Goal: Information Seeking & Learning: Learn about a topic

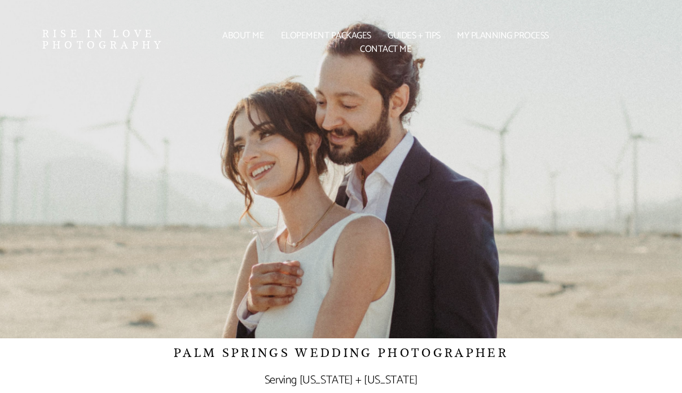
click at [430, 33] on link "Guides + tips" at bounding box center [415, 36] width 64 height 7
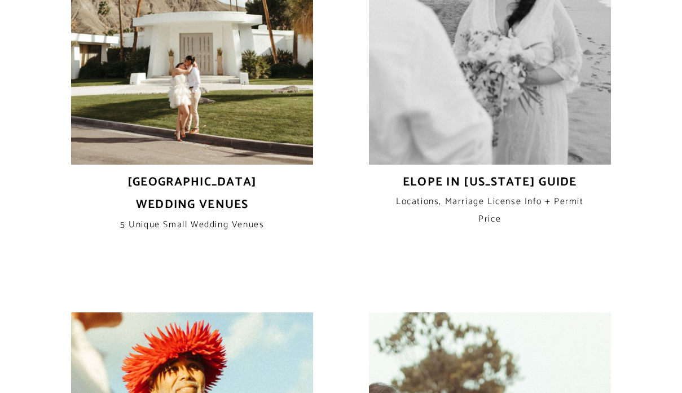
scroll to position [1692, 0]
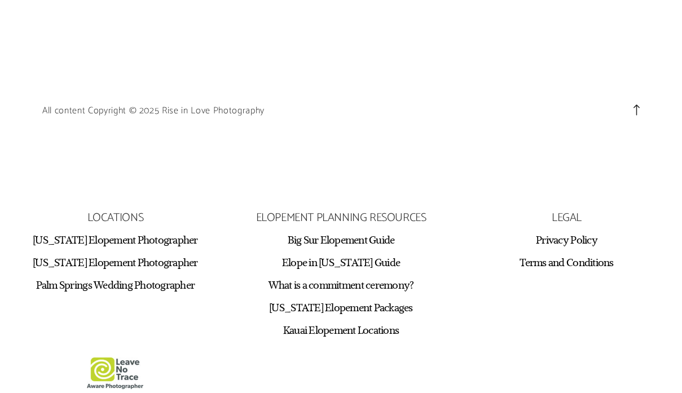
scroll to position [2922, 0]
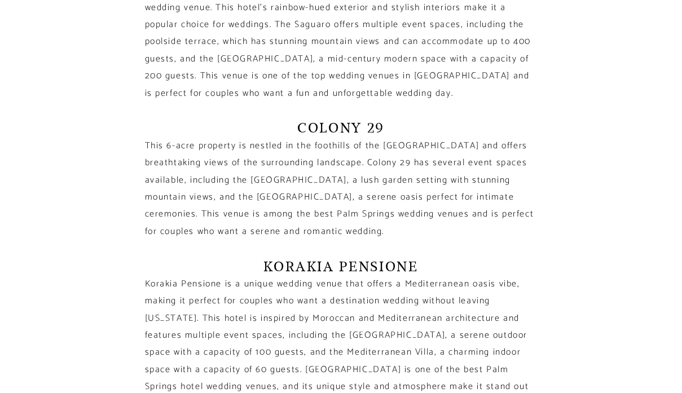
scroll to position [624, 0]
